Goal: Task Accomplishment & Management: Use online tool/utility

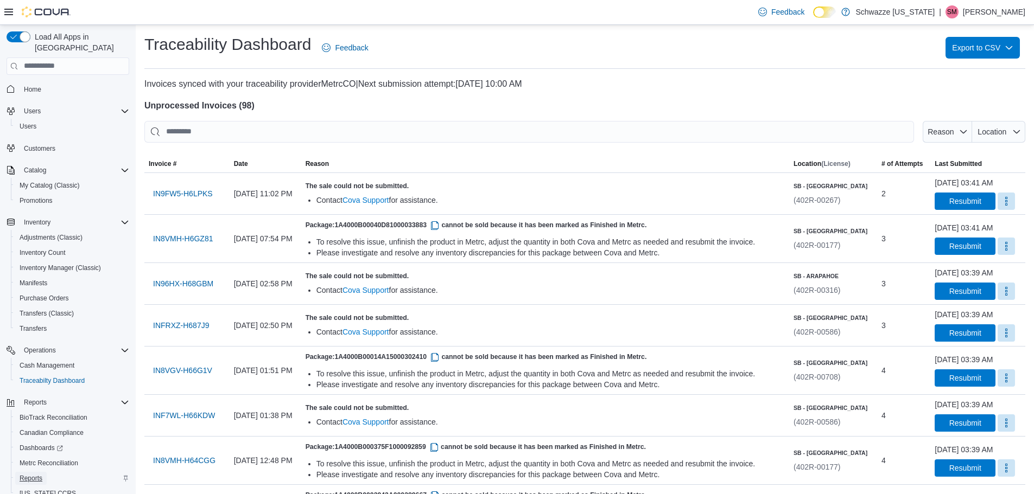
click at [28, 474] on span "Reports" at bounding box center [31, 478] width 23 height 9
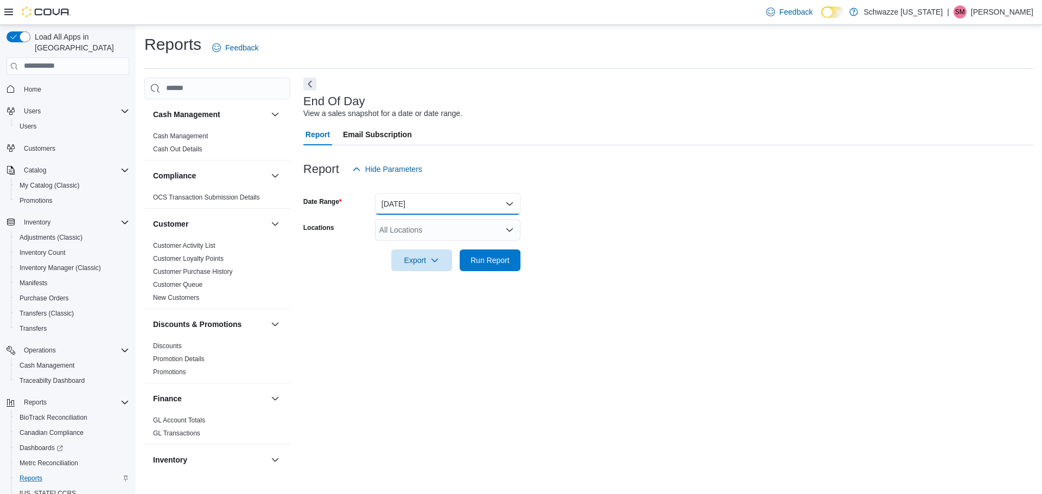
click at [464, 212] on button "Today" at bounding box center [447, 204] width 145 height 22
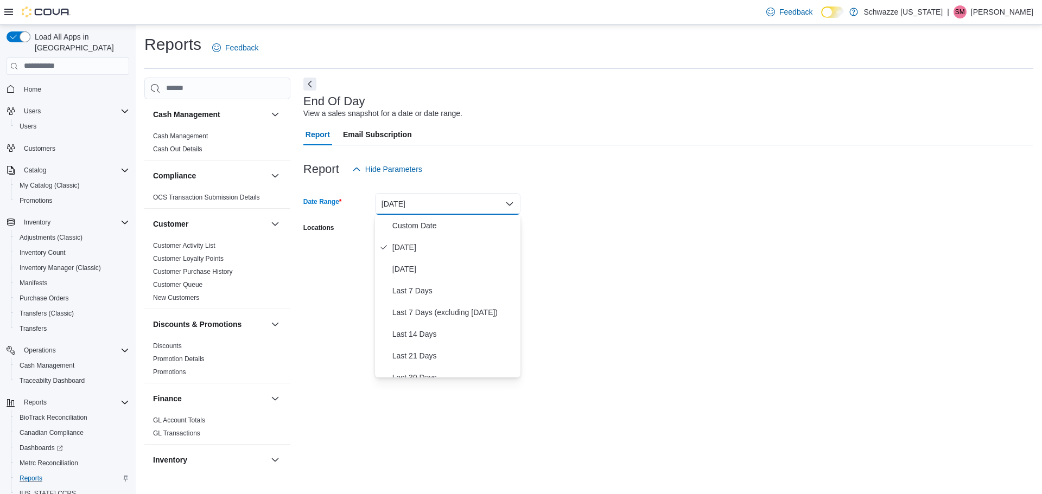
click at [682, 221] on form "Date Range Today Locations All Locations Export Run Report" at bounding box center [668, 225] width 730 height 91
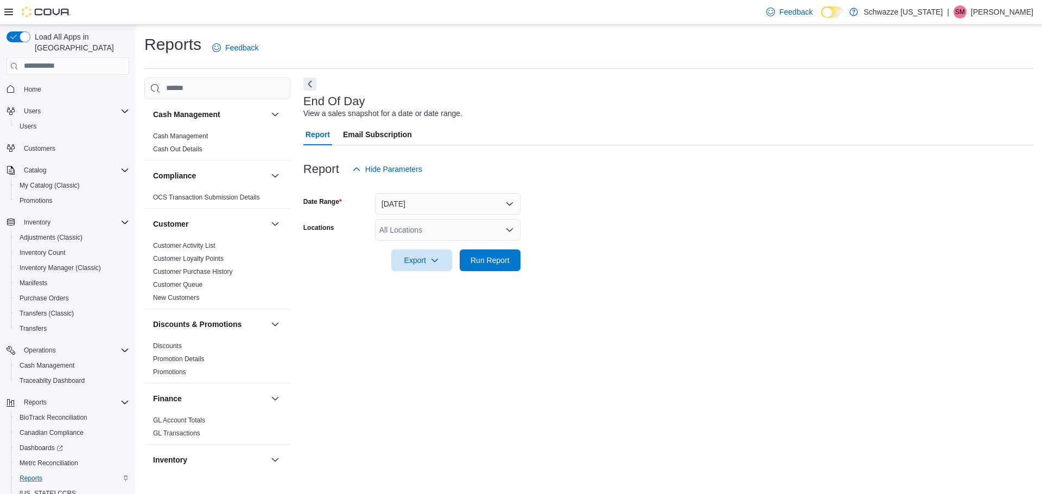
click at [398, 230] on div "All Locations" at bounding box center [447, 230] width 145 height 22
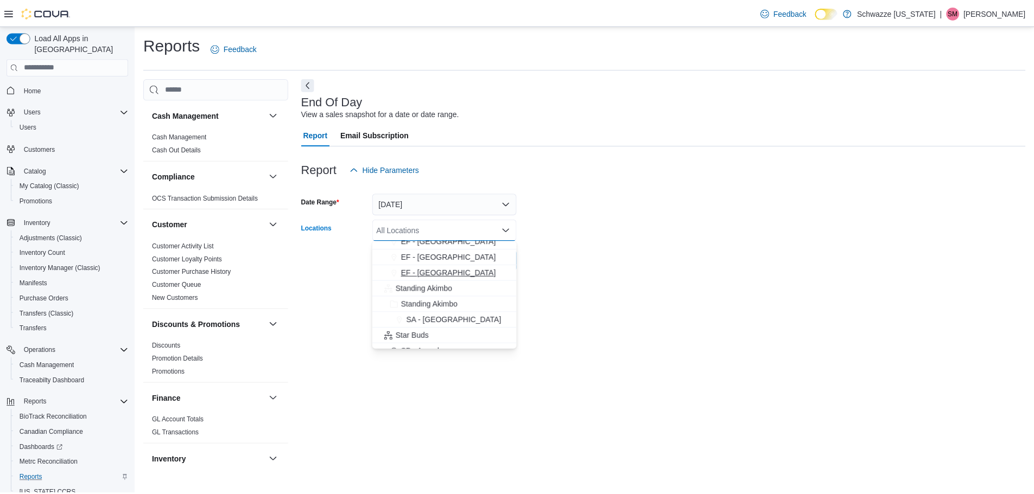
scroll to position [109, 0]
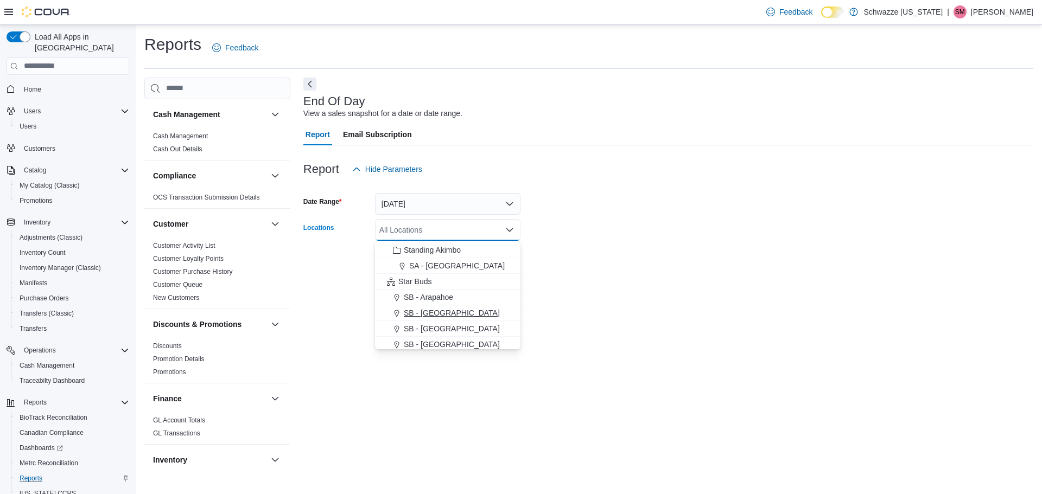
click at [433, 312] on span "SB - [GEOGRAPHIC_DATA]" at bounding box center [452, 313] width 96 height 11
click at [608, 292] on div "End Of Day View a sales snapshot for a date or date range. Report Email Subscri…" at bounding box center [668, 274] width 730 height 392
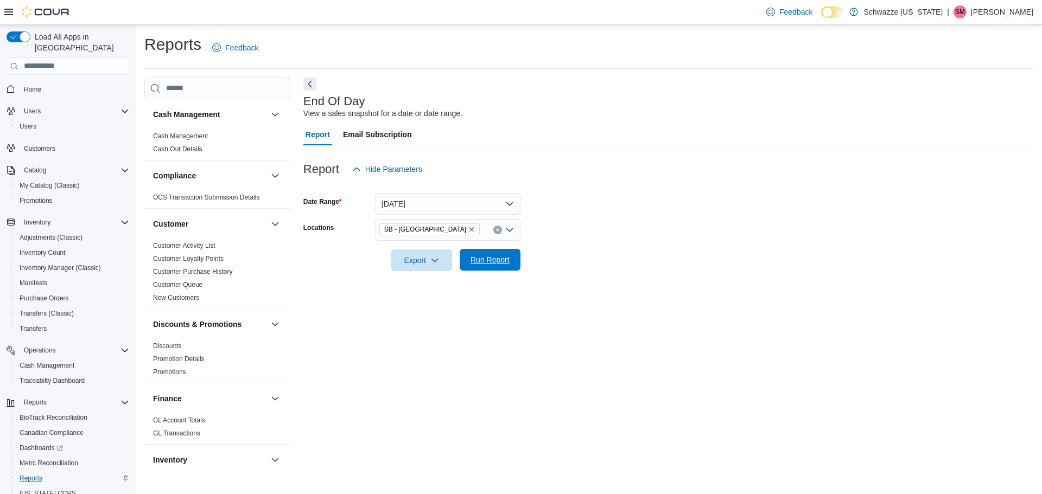
click at [508, 263] on span "Run Report" at bounding box center [489, 259] width 39 height 11
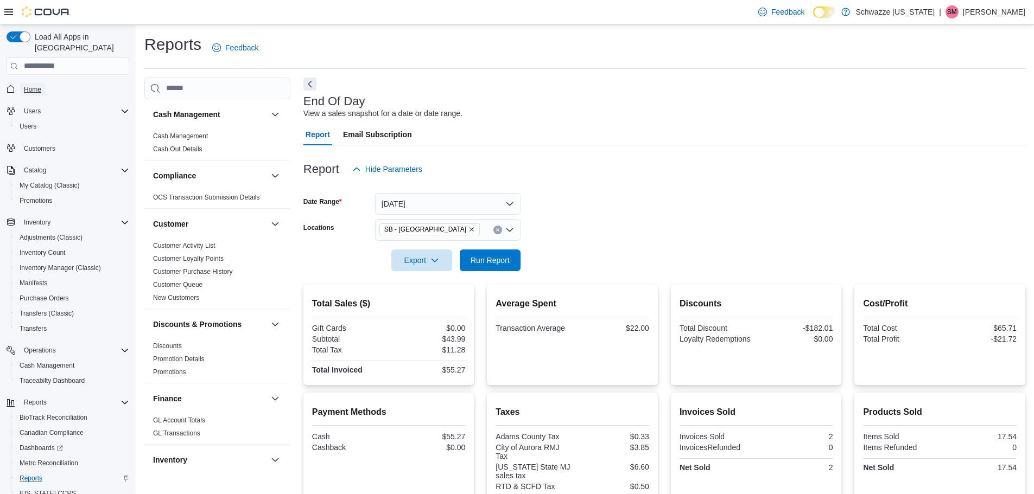
click at [37, 85] on span "Home" at bounding box center [32, 89] width 17 height 9
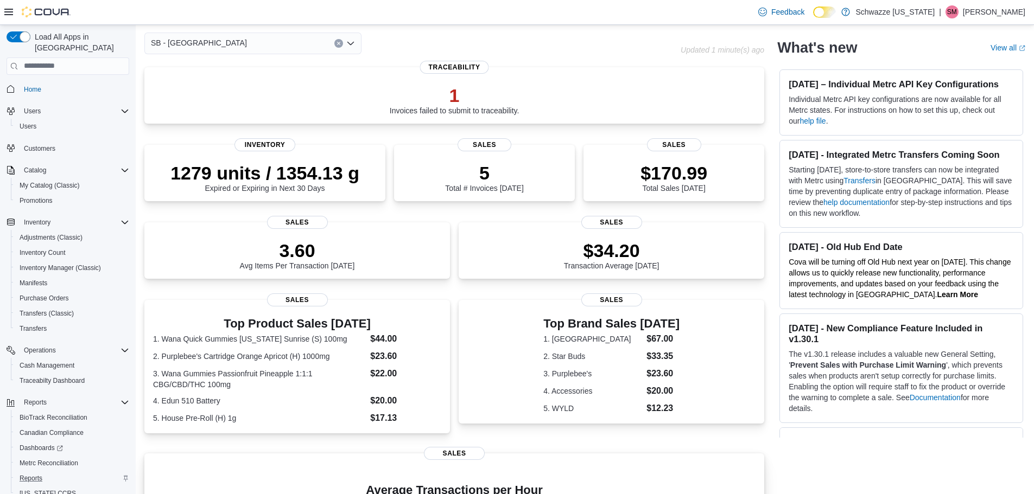
scroll to position [25, 0]
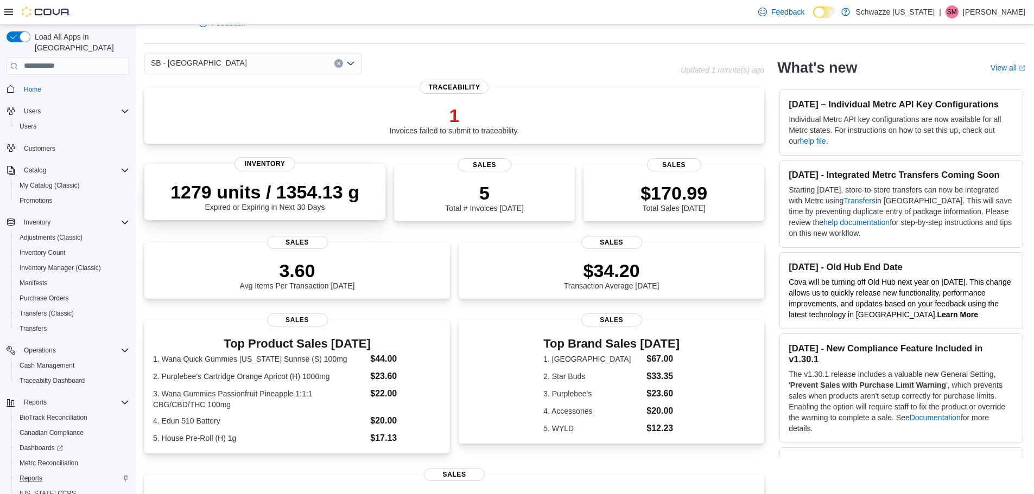
click at [309, 209] on div "1279 units / 1354.13 g Expired or Expiring in Next 30 Days" at bounding box center [264, 196] width 189 height 30
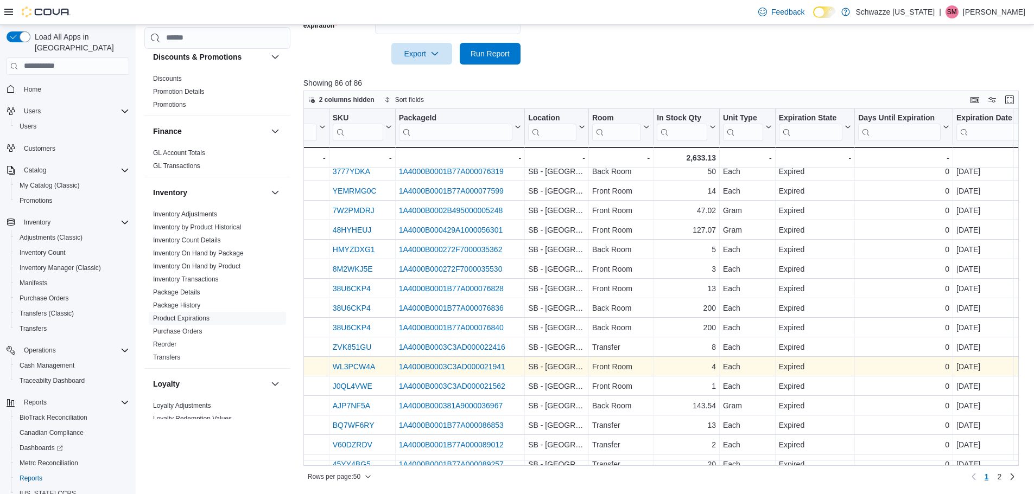
scroll to position [684, 275]
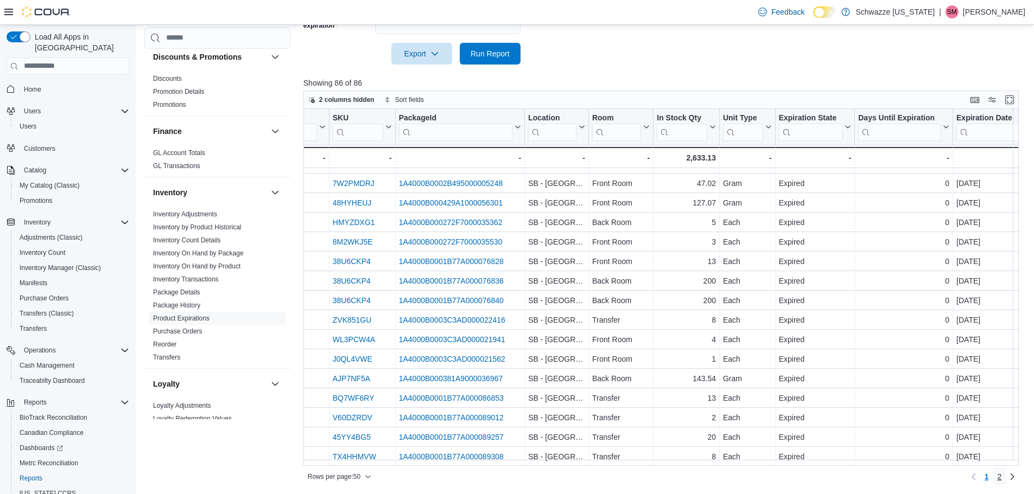
click at [1001, 475] on span "2" at bounding box center [999, 477] width 4 height 11
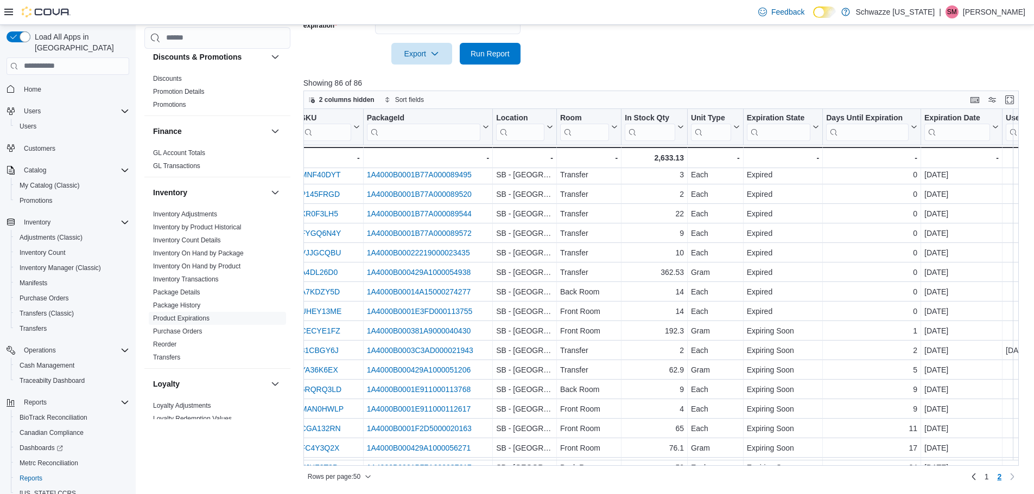
scroll to position [217, 307]
drag, startPoint x: 548, startPoint y: 467, endPoint x: 542, endPoint y: 467, distance: 6.0
click at [542, 467] on div "Rows per page : 50 Page 2 of 2 1 2" at bounding box center [660, 476] width 715 height 20
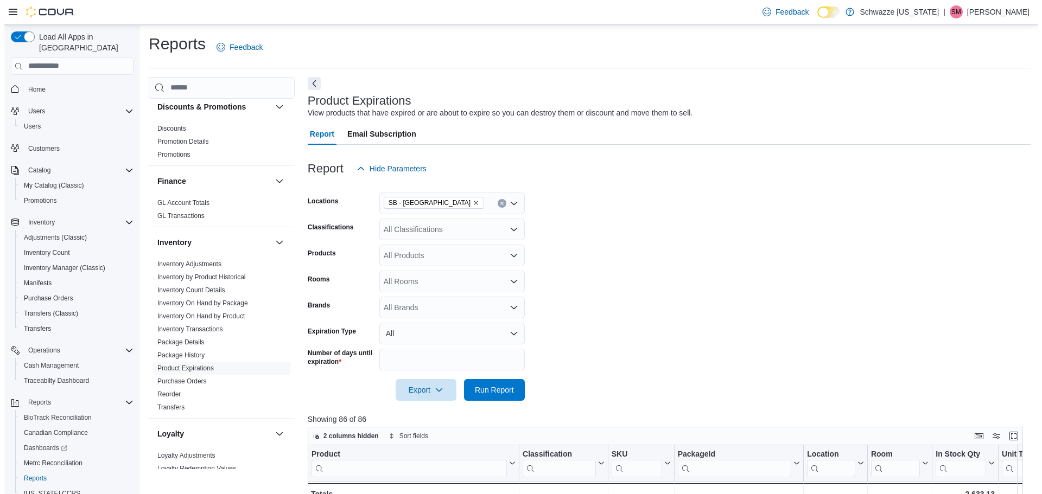
scroll to position [0, 0]
click at [200, 305] on link "Inventory On Hand by Package" at bounding box center [198, 304] width 91 height 8
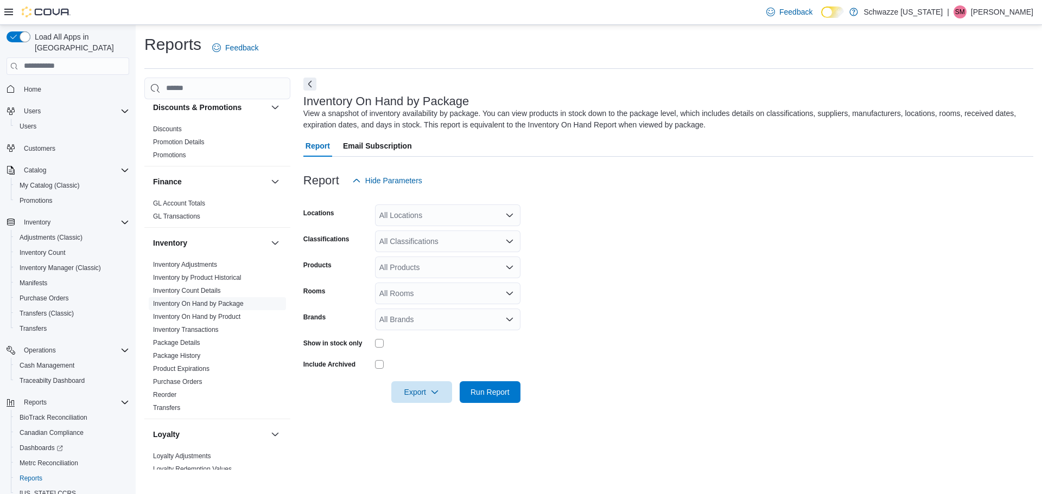
click at [474, 221] on div "All Locations" at bounding box center [447, 216] width 145 height 22
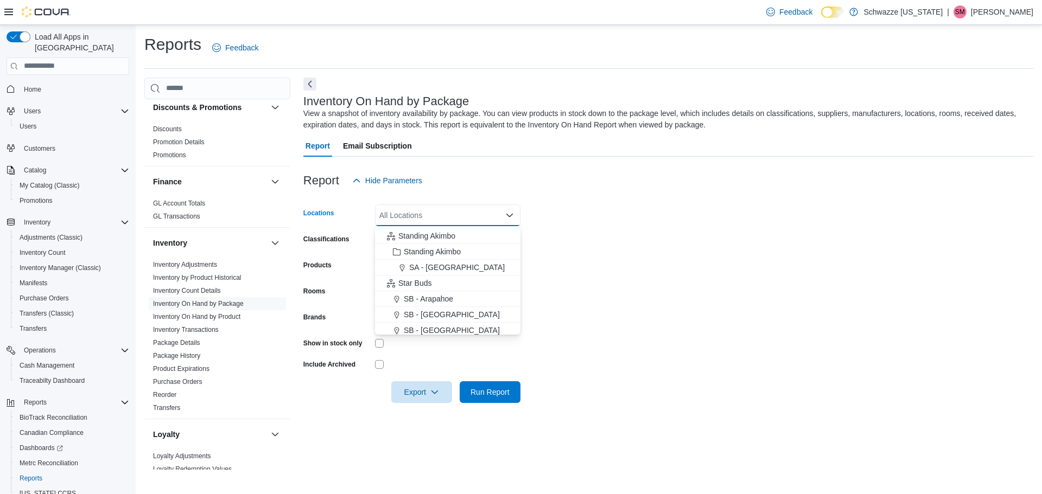
scroll to position [109, 0]
click at [444, 294] on div "SB - [GEOGRAPHIC_DATA]" at bounding box center [447, 298] width 132 height 11
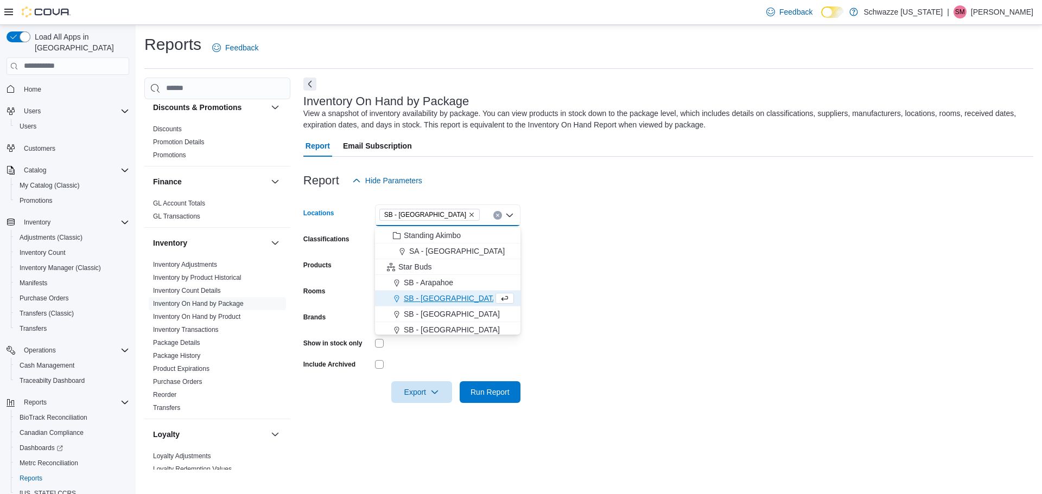
click at [622, 289] on form "Locations SB - [GEOGRAPHIC_DATA] Combo box. Selected. SB - [GEOGRAPHIC_DATA]. P…" at bounding box center [668, 298] width 730 height 212
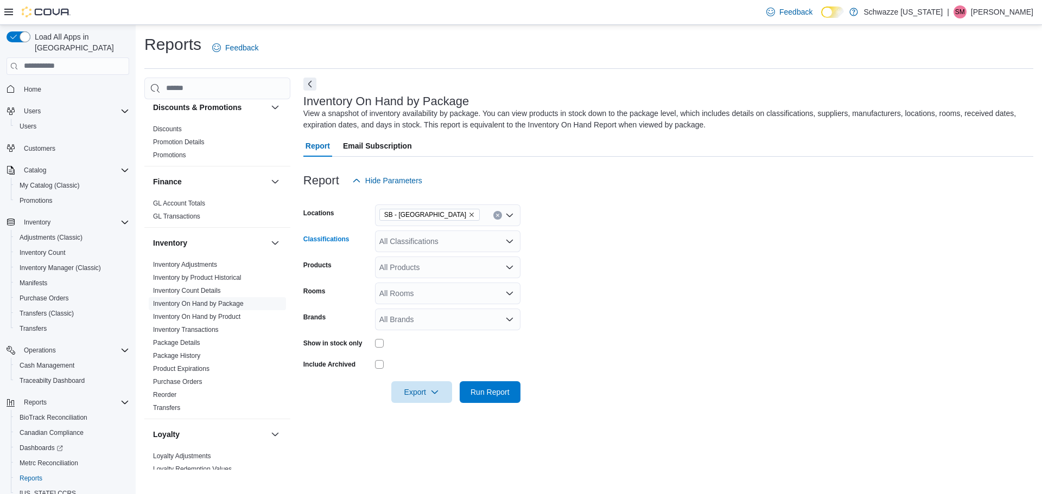
click at [441, 236] on div "All Classifications" at bounding box center [447, 242] width 145 height 22
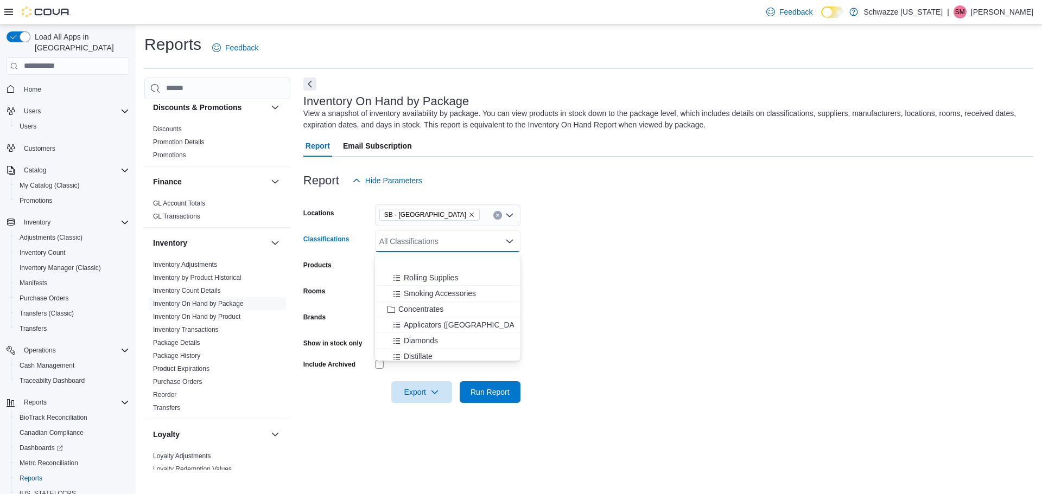
scroll to position [326, 0]
click at [425, 262] on span "Concentrates" at bounding box center [420, 264] width 45 height 11
click at [660, 262] on form "Locations SB - [GEOGRAPHIC_DATA] Classifications Concentrates Combo box. Select…" at bounding box center [668, 298] width 730 height 212
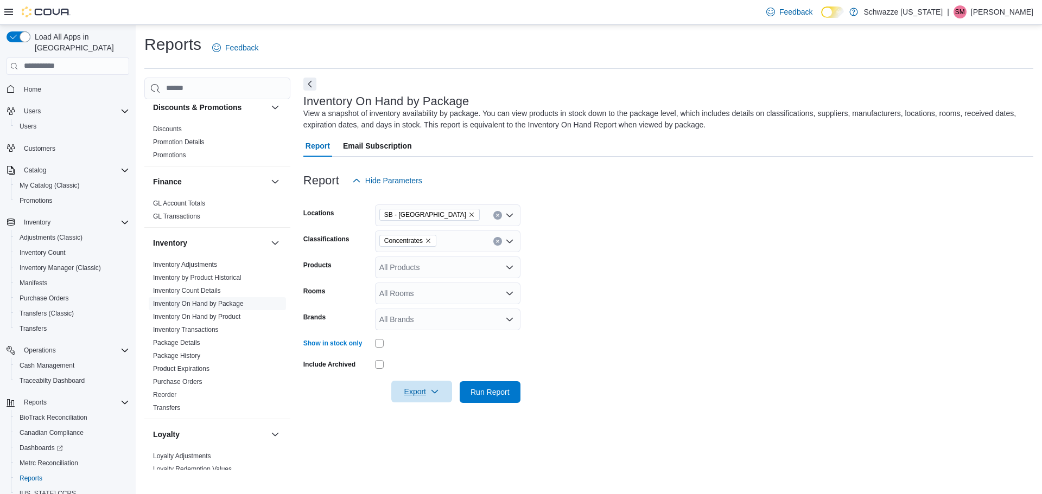
click at [431, 391] on icon "button" at bounding box center [434, 391] width 9 height 9
click at [432, 413] on span "Export to Excel" at bounding box center [423, 414] width 49 height 9
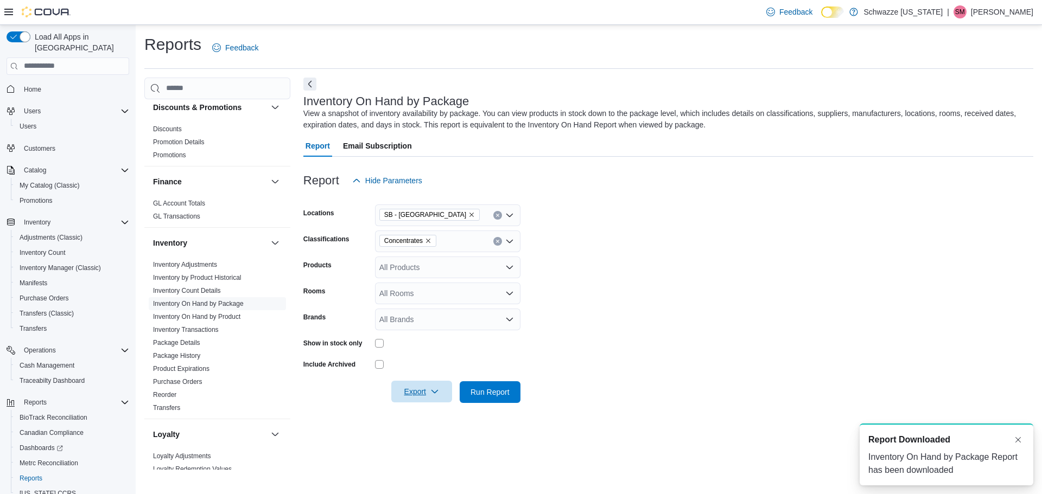
scroll to position [0, 0]
